Goal: Navigation & Orientation: Find specific page/section

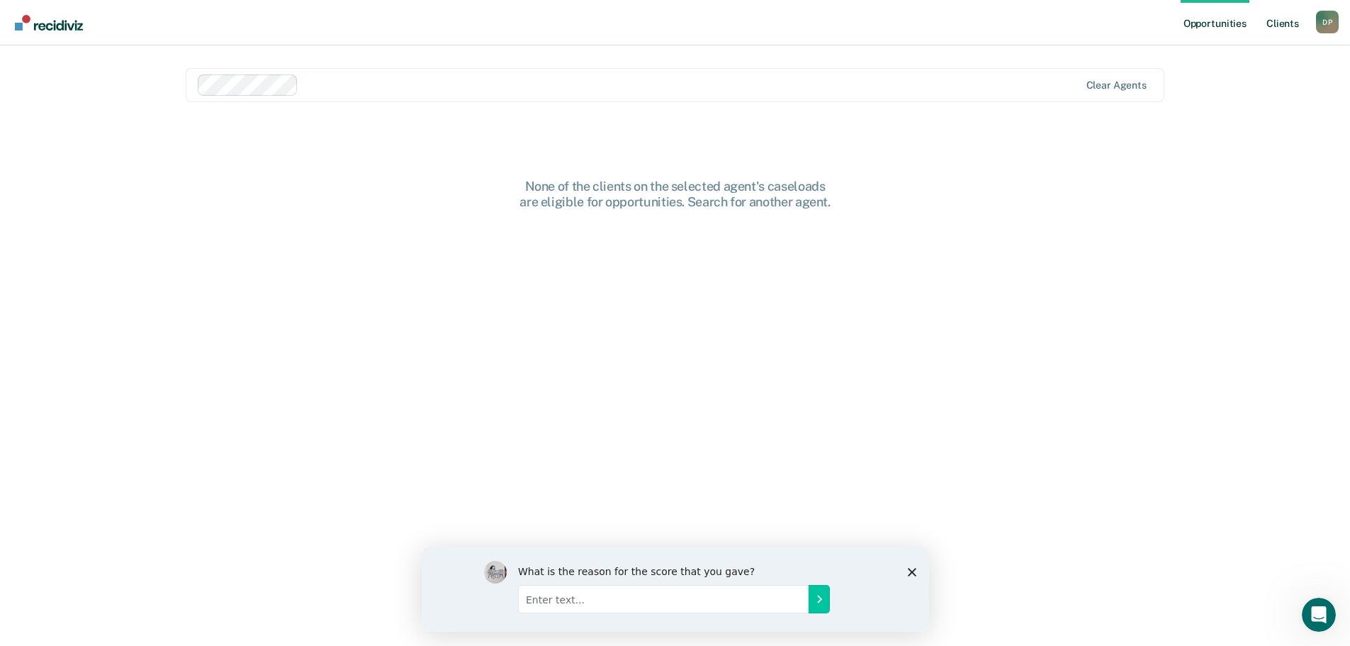
click at [1280, 24] on link "Client s" at bounding box center [1283, 22] width 38 height 45
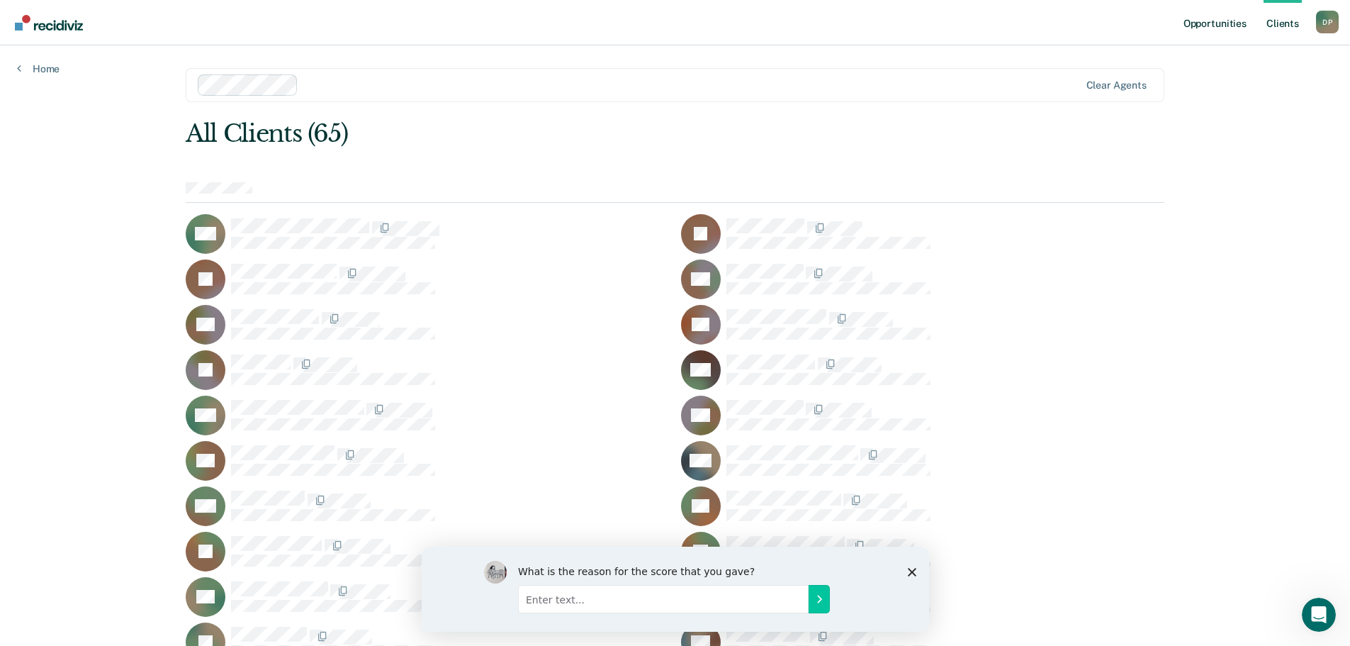
click at [1206, 21] on link "Opportunities" at bounding box center [1215, 22] width 69 height 45
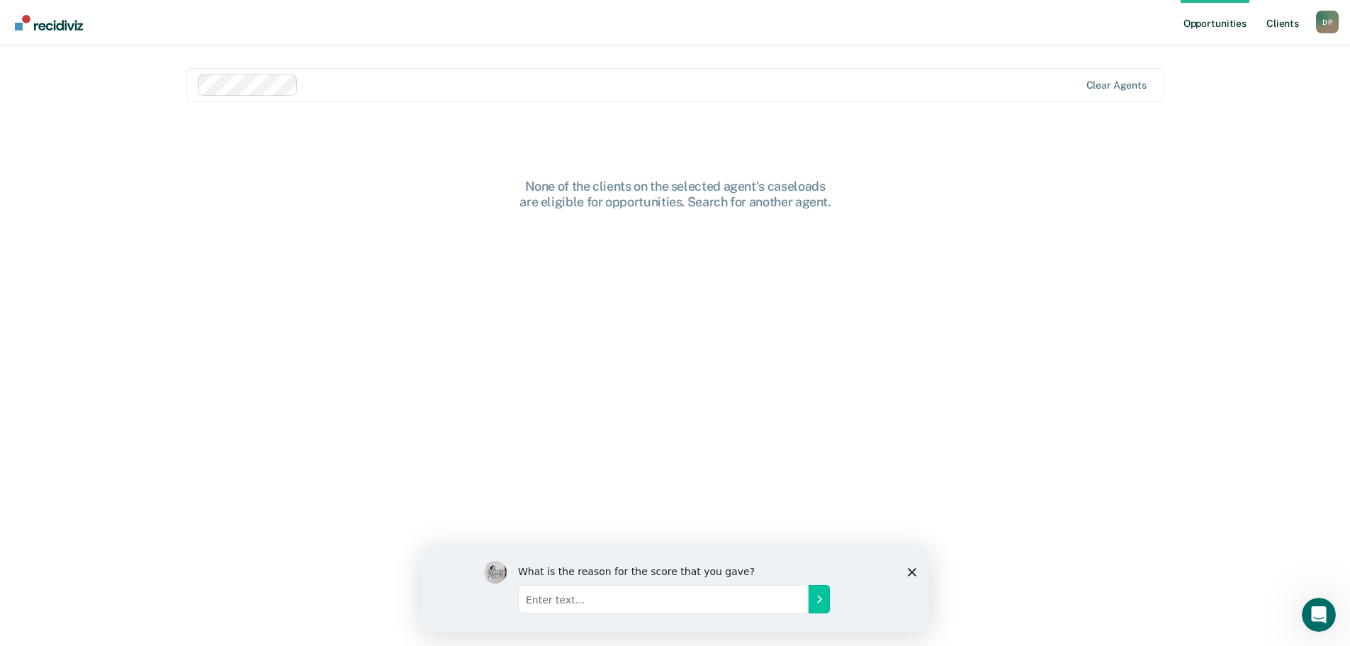
click at [1291, 24] on link "Client s" at bounding box center [1283, 22] width 38 height 45
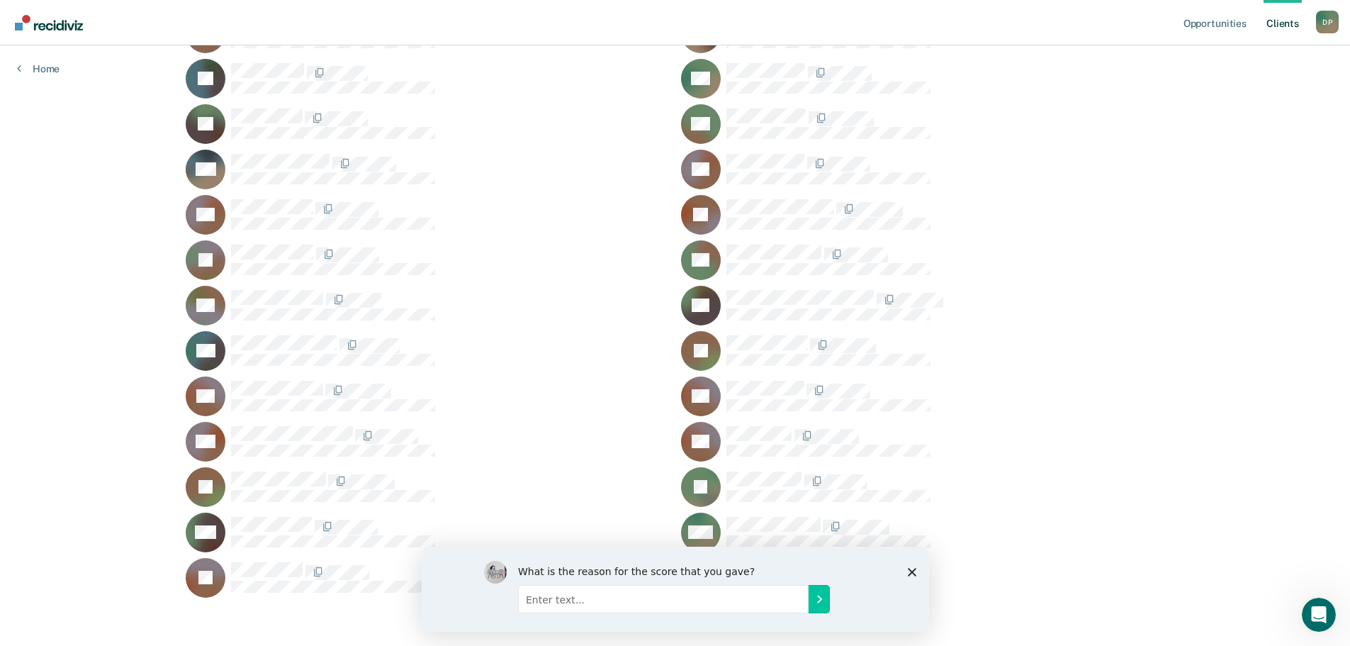
scroll to position [1114, 0]
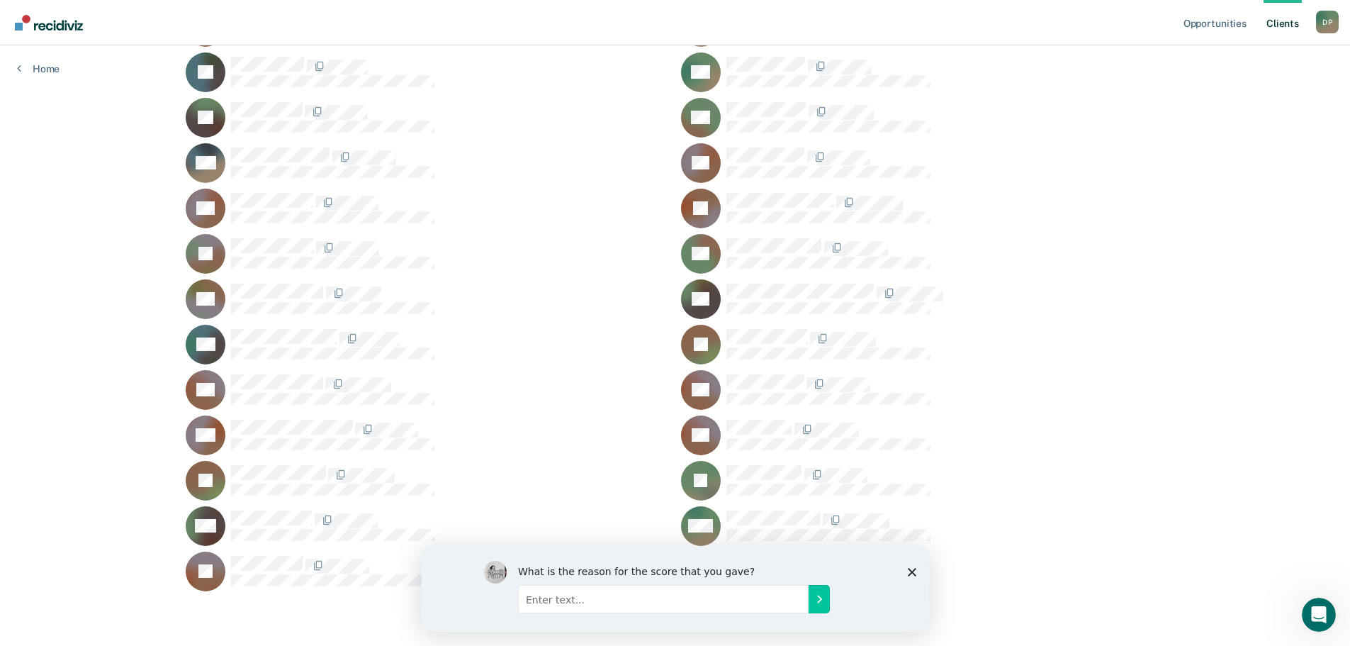
drag, startPoint x: 1354, startPoint y: 1118, endPoint x: 912, endPoint y: 572, distance: 702.1
click at [912, 572] on polygon "Close survey" at bounding box center [911, 571] width 9 height 9
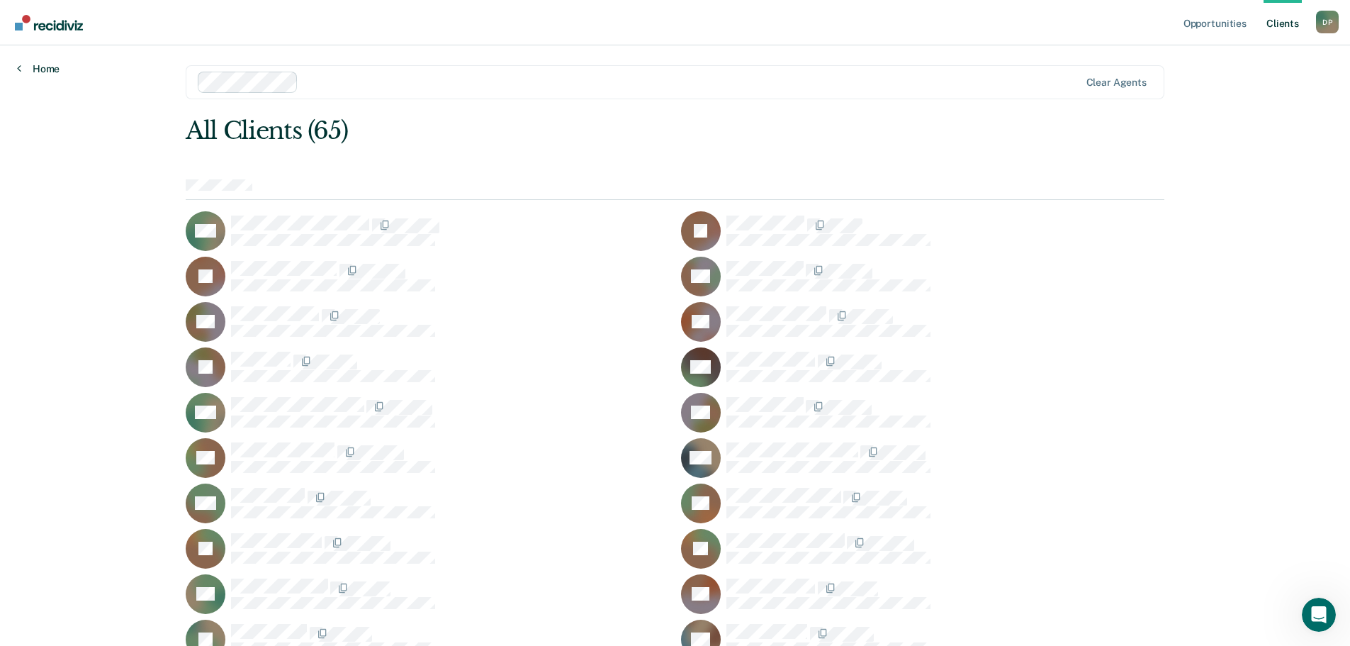
scroll to position [0, 0]
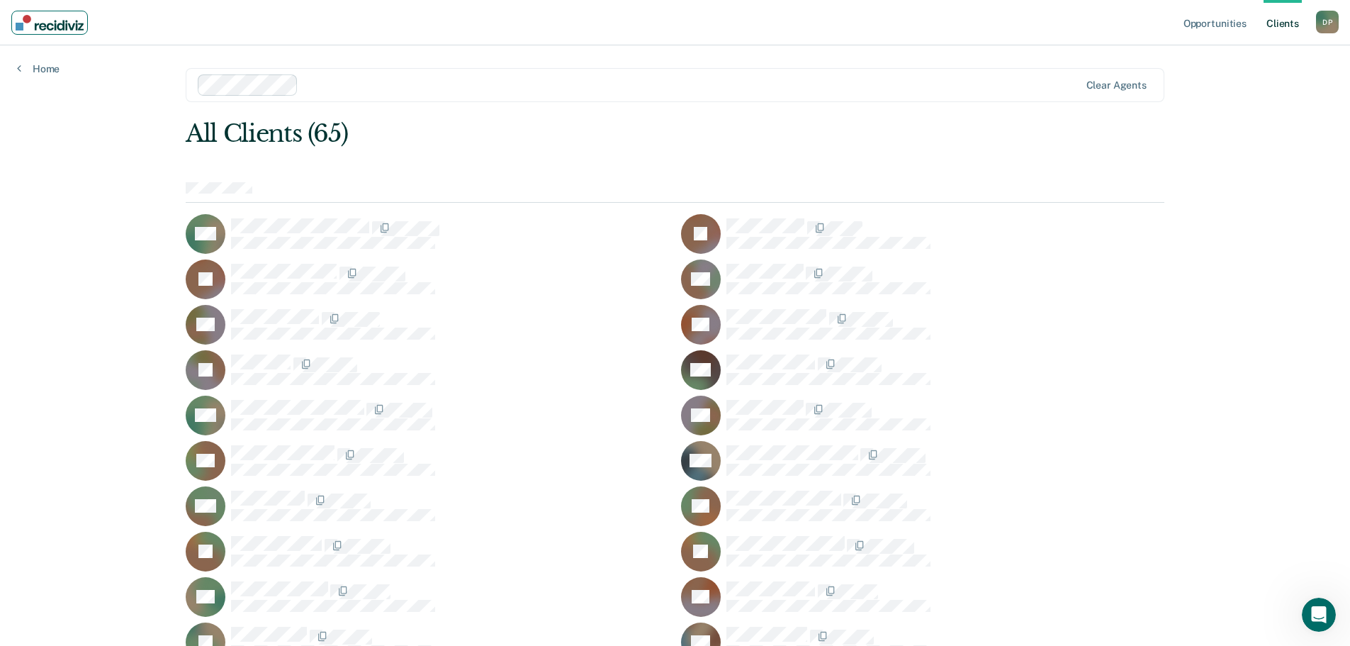
click at [54, 28] on img "Main navigation" at bounding box center [50, 23] width 68 height 16
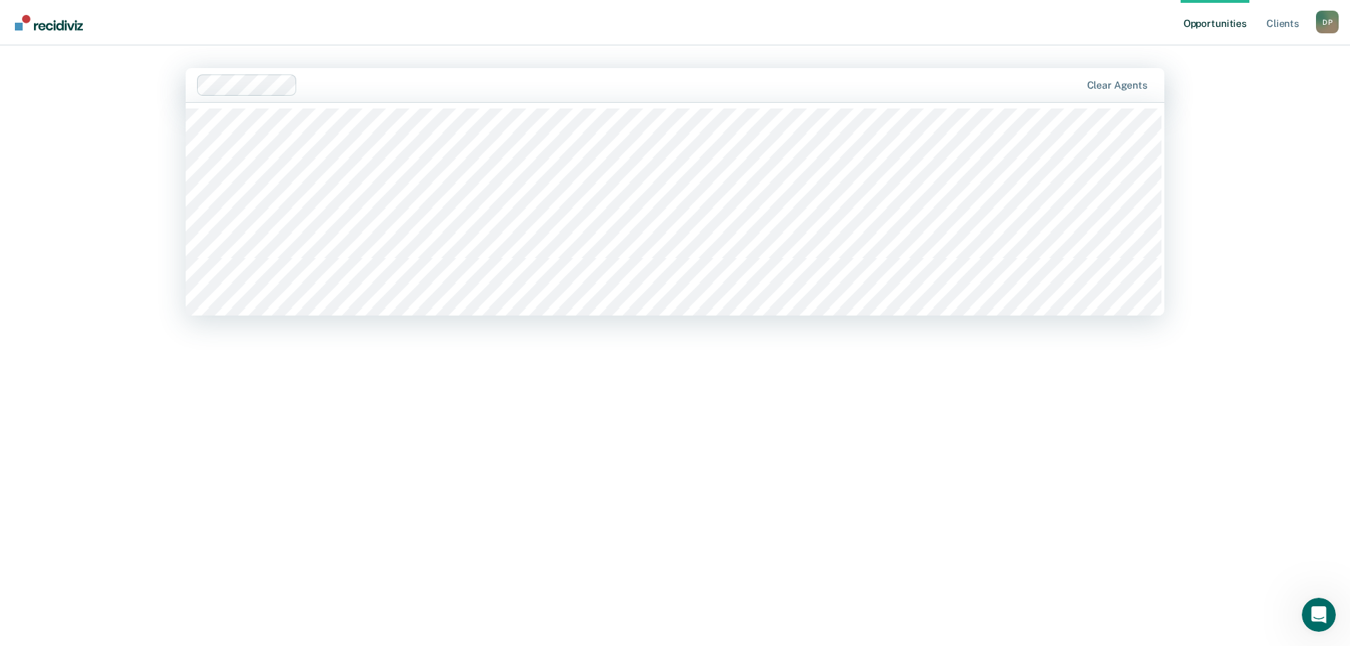
click at [143, 97] on div "Opportunities Client s [PERSON_NAME] D P Profile How it works Log Out 353 resul…" at bounding box center [675, 323] width 1350 height 646
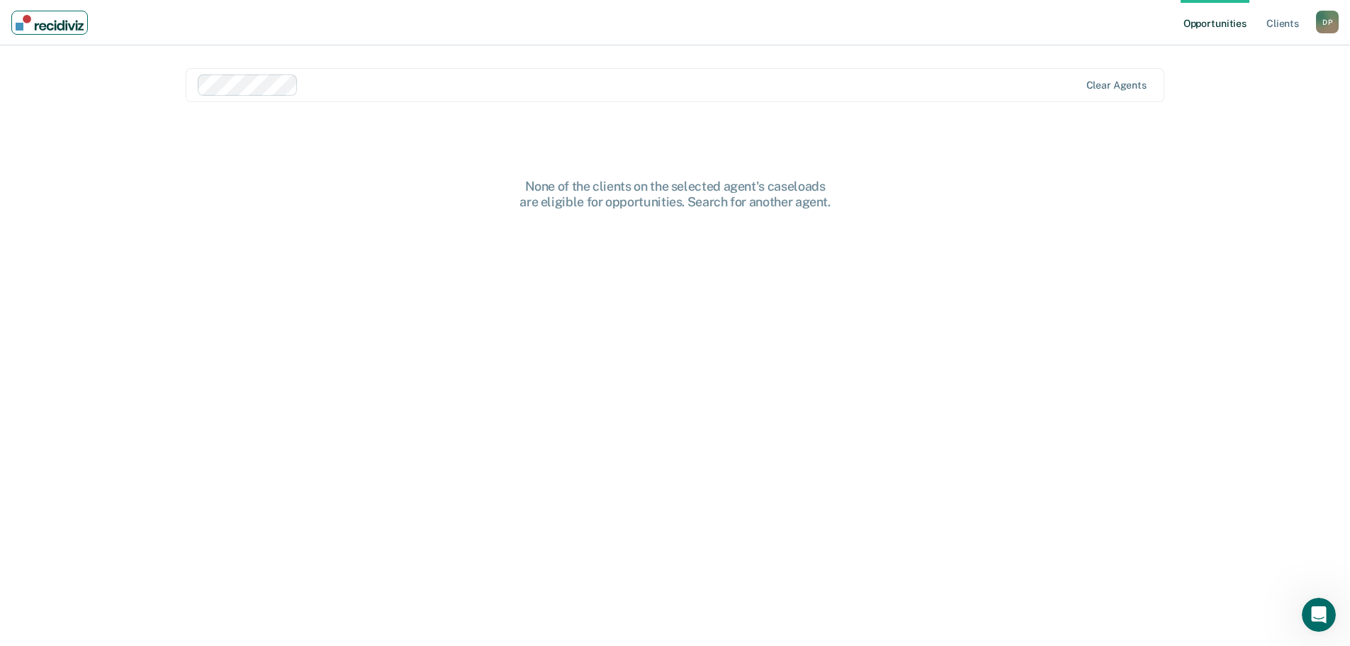
click at [72, 25] on img "Main navigation" at bounding box center [50, 23] width 68 height 16
click at [1282, 23] on link "Client s" at bounding box center [1283, 22] width 38 height 45
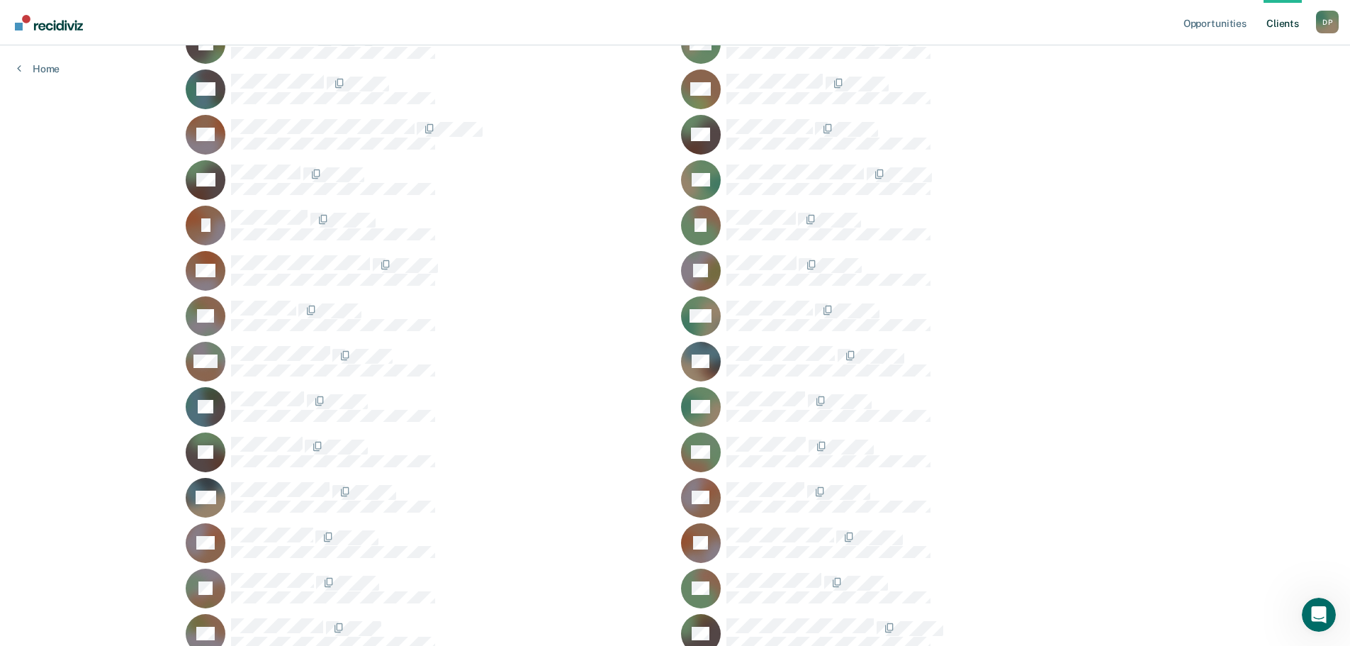
scroll to position [1114, 0]
